Goal: Navigation & Orientation: Find specific page/section

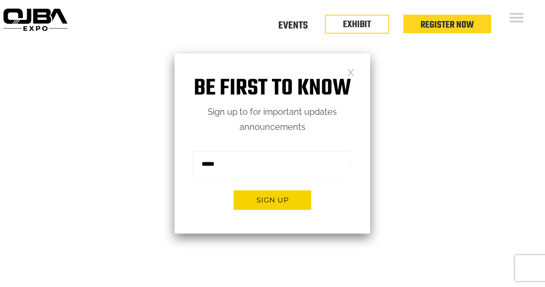
click at [352, 73] on link at bounding box center [350, 71] width 7 height 7
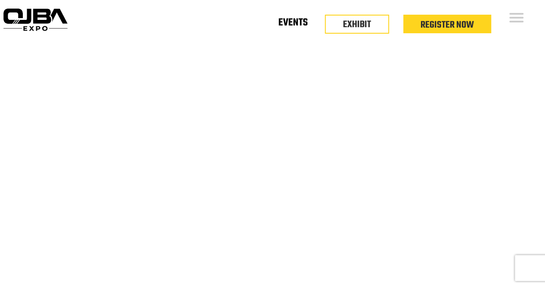
click at [289, 25] on link "Events" at bounding box center [293, 24] width 29 height 3
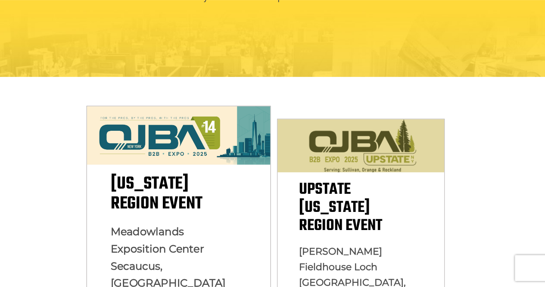
scroll to position [216, 0]
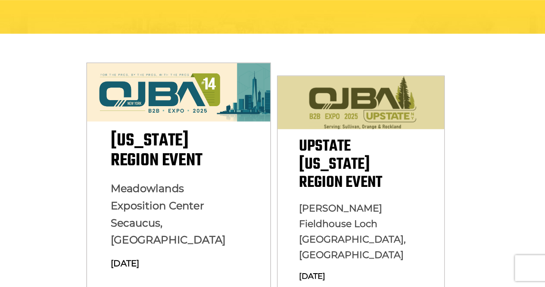
click at [183, 121] on img at bounding box center [179, 92] width 184 height 59
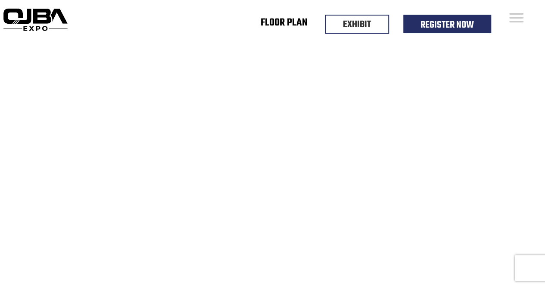
click at [292, 25] on link "Floor Plan" at bounding box center [284, 24] width 47 height 3
